Goal: Check status: Check status

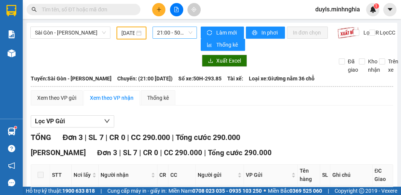
click at [161, 32] on span "21:00 - 50H-293.85" at bounding box center [174, 32] width 35 height 11
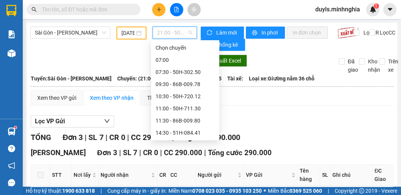
click at [184, 177] on div "21:00 - 50H-293.85" at bounding box center [185, 181] width 59 height 8
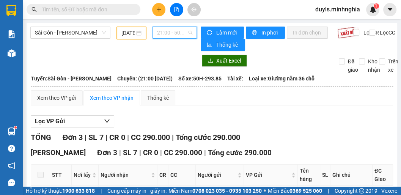
click at [171, 33] on span "21:00 - 50H-293.85" at bounding box center [174, 32] width 35 height 11
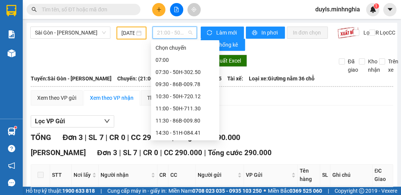
click at [184, 177] on div "21:00 - 50H-293.85" at bounding box center [185, 181] width 59 height 8
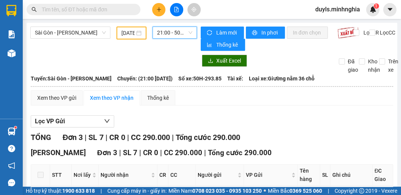
click at [171, 34] on span "21:00 - 50H-293.85" at bounding box center [174, 32] width 35 height 11
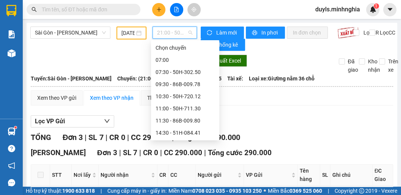
click at [184, 177] on div "21:00 - 50H-293.85" at bounding box center [185, 181] width 59 height 8
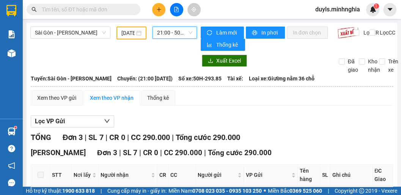
click at [161, 30] on span "21:00 - 50H-293.85" at bounding box center [174, 32] width 35 height 11
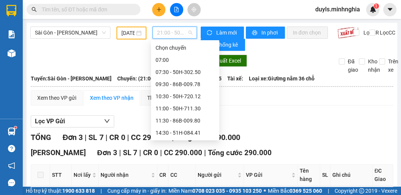
click at [192, 177] on div "21:00 - 50H-293.85" at bounding box center [185, 181] width 59 height 8
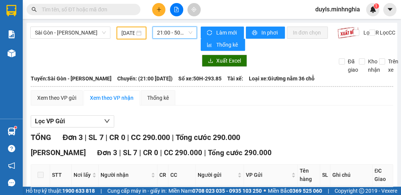
scroll to position [77, 0]
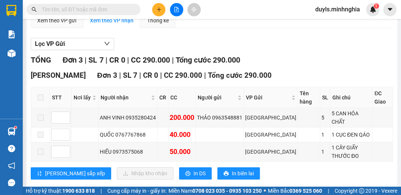
click at [288, 65] on div "TỔNG Đơn 3 | SL 7 | CR 0 | CC 290.000 | Tổng cước 290.000" at bounding box center [212, 60] width 363 height 12
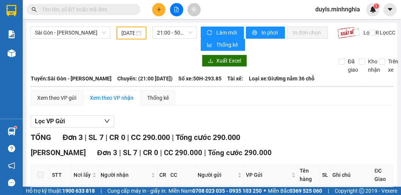
click at [120, 37] on div "11/10/2025" at bounding box center [132, 33] width 30 height 13
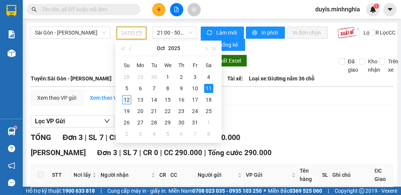
click at [129, 102] on div "12" at bounding box center [126, 99] width 9 height 9
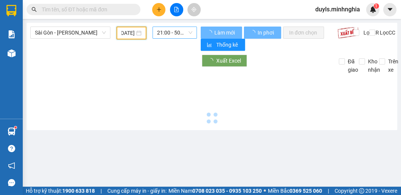
type input "[DATE]"
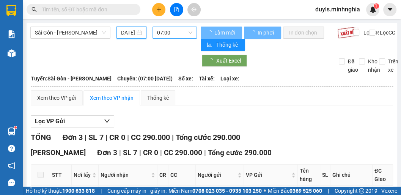
click at [174, 34] on span "07:00" at bounding box center [174, 32] width 35 height 11
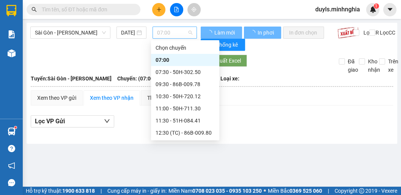
scroll to position [12, 0]
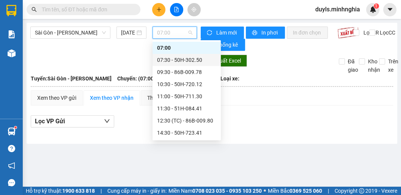
click at [181, 62] on div "07:30 - 50H-302.50" at bounding box center [186, 60] width 59 height 8
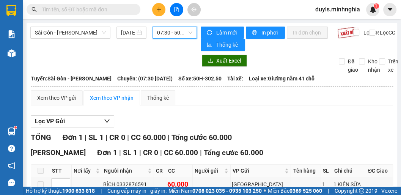
click at [176, 33] on span "07:30 - 50H-302.50" at bounding box center [174, 32] width 35 height 11
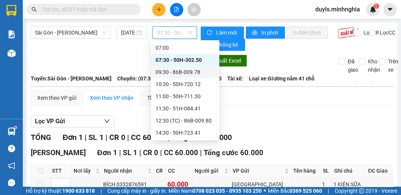
click at [187, 75] on div "09:30 - 86B-009.78" at bounding box center [185, 72] width 59 height 8
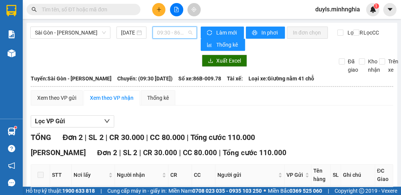
click at [172, 35] on span "09:30 - 86B-009.78" at bounding box center [174, 32] width 35 height 11
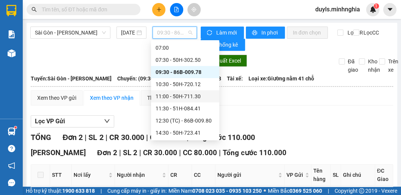
click at [182, 92] on div "11:00 - 50H-711.30" at bounding box center [185, 96] width 68 height 12
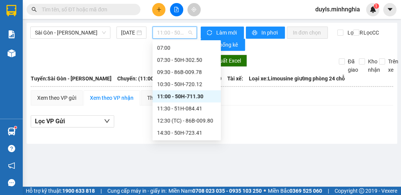
click at [166, 33] on span "11:00 - 50H-711.30" at bounding box center [174, 32] width 35 height 11
click at [180, 61] on div "07:30 - 50H-302.50" at bounding box center [186, 60] width 59 height 8
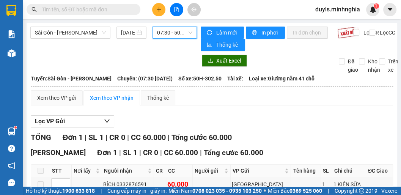
click at [161, 32] on span "07:30 - 50H-302.50" at bounding box center [174, 32] width 35 height 11
click at [173, 33] on span "07:30 - 50H-302.50" at bounding box center [174, 32] width 35 height 11
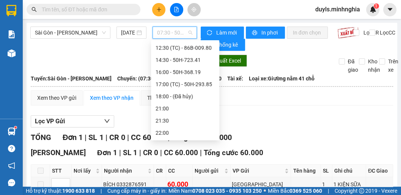
click at [166, 36] on span "07:30 - 50H-302.50" at bounding box center [174, 32] width 35 height 11
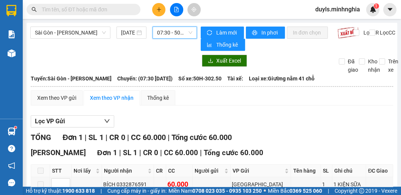
click at [176, 36] on span "07:30 - 50H-302.50" at bounding box center [174, 32] width 35 height 11
click at [168, 35] on span "07:30 - 50H-302.50" at bounding box center [174, 32] width 35 height 11
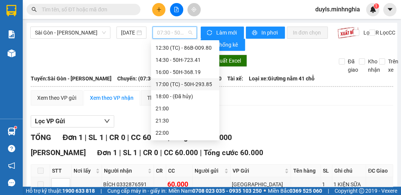
scroll to position [24, 0]
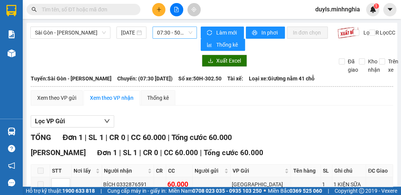
click at [167, 37] on span "07:30 - 50H-302.50" at bounding box center [174, 32] width 35 height 11
drag, startPoint x: 163, startPoint y: 36, endPoint x: 166, endPoint y: 36, distance: 3.9
click at [164, 36] on span "07:30 - 50H-302.50" at bounding box center [174, 32] width 35 height 11
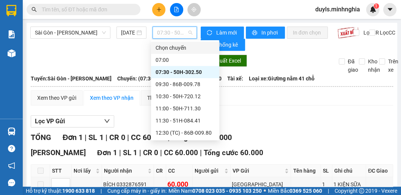
scroll to position [85, 0]
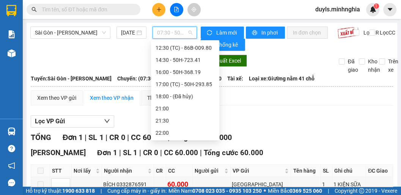
click at [178, 38] on span "07:30 - 50H-302.50" at bounding box center [174, 32] width 35 height 11
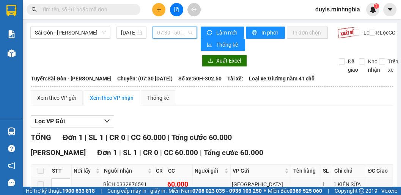
click at [169, 33] on span "07:30 - 50H-302.50" at bounding box center [174, 32] width 35 height 11
click at [173, 35] on span "07:30 - 50H-302.50" at bounding box center [174, 32] width 35 height 11
click at [162, 33] on span "07:30 - 50H-302.50" at bounding box center [174, 32] width 35 height 11
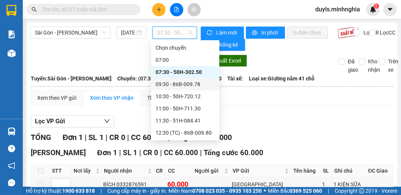
click at [190, 87] on div "09:30 - 86B-009.78" at bounding box center [185, 84] width 59 height 8
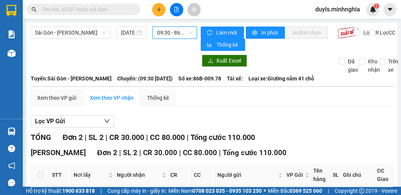
click at [168, 33] on span "09:30 - 86B-009.78" at bounding box center [174, 32] width 35 height 11
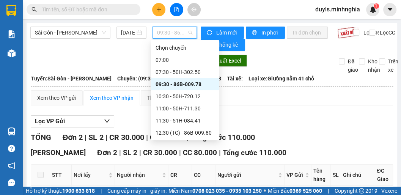
click at [179, 79] on div "09:30 - 86B-009.78" at bounding box center [185, 84] width 68 height 12
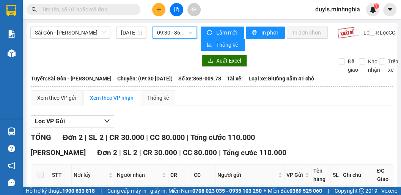
click at [174, 34] on span "09:30 - 86B-009.78" at bounding box center [174, 32] width 35 height 11
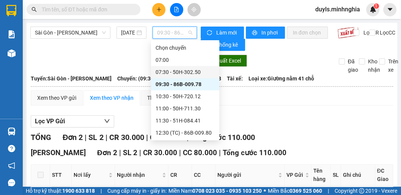
click at [186, 73] on div "07:30 - 50H-302.50" at bounding box center [185, 72] width 59 height 8
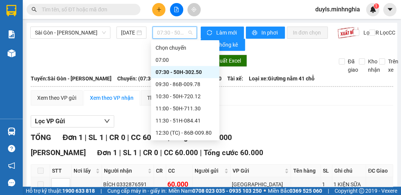
click at [170, 32] on span "07:30 - 50H-302.50" at bounding box center [174, 32] width 35 height 11
click at [191, 85] on div "09:30 - 86B-009.78" at bounding box center [185, 84] width 59 height 8
